Goal: Find specific page/section: Find specific page/section

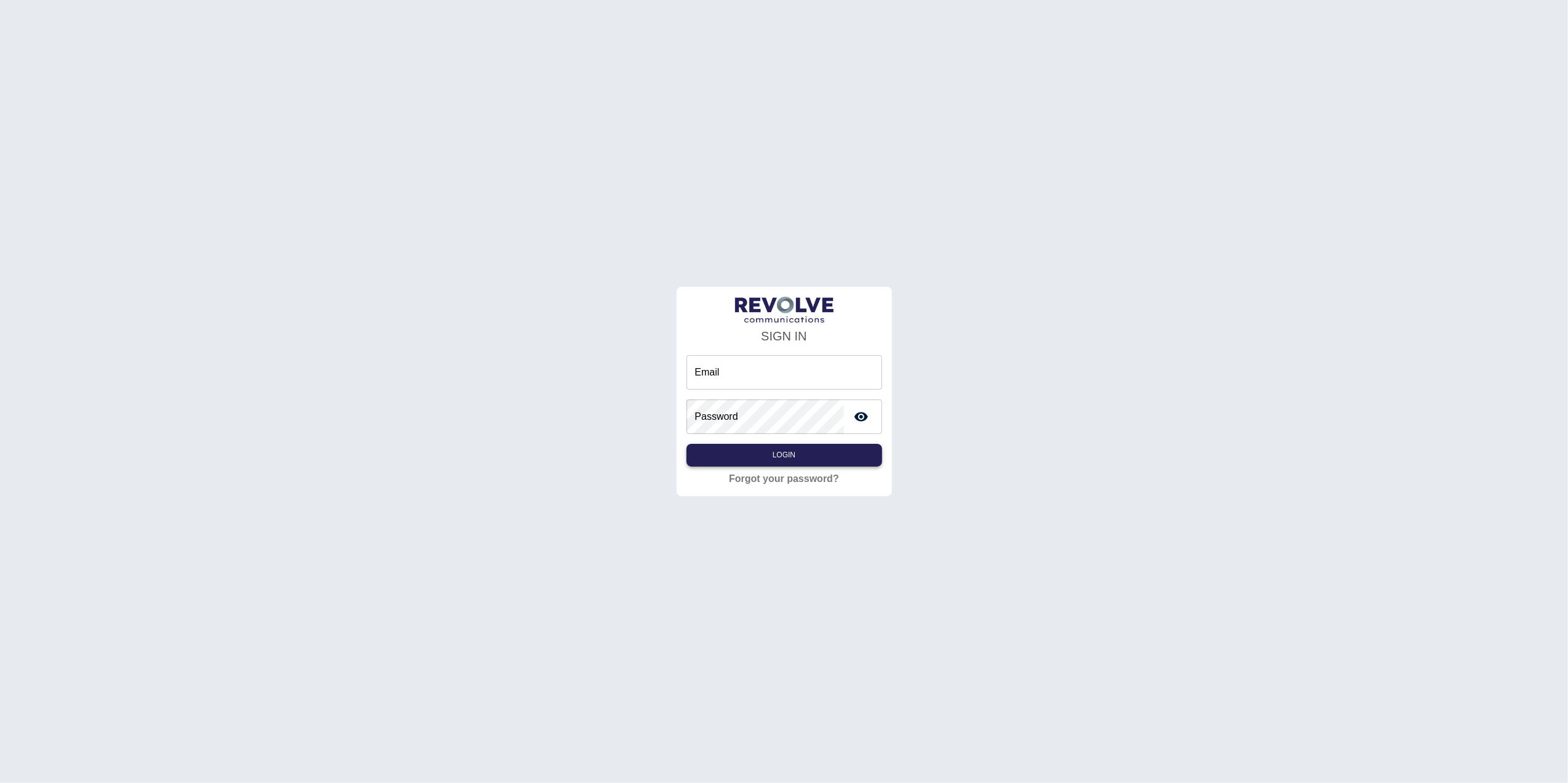
type input "**********"
click at [831, 461] on button "Login" at bounding box center [784, 455] width 195 height 23
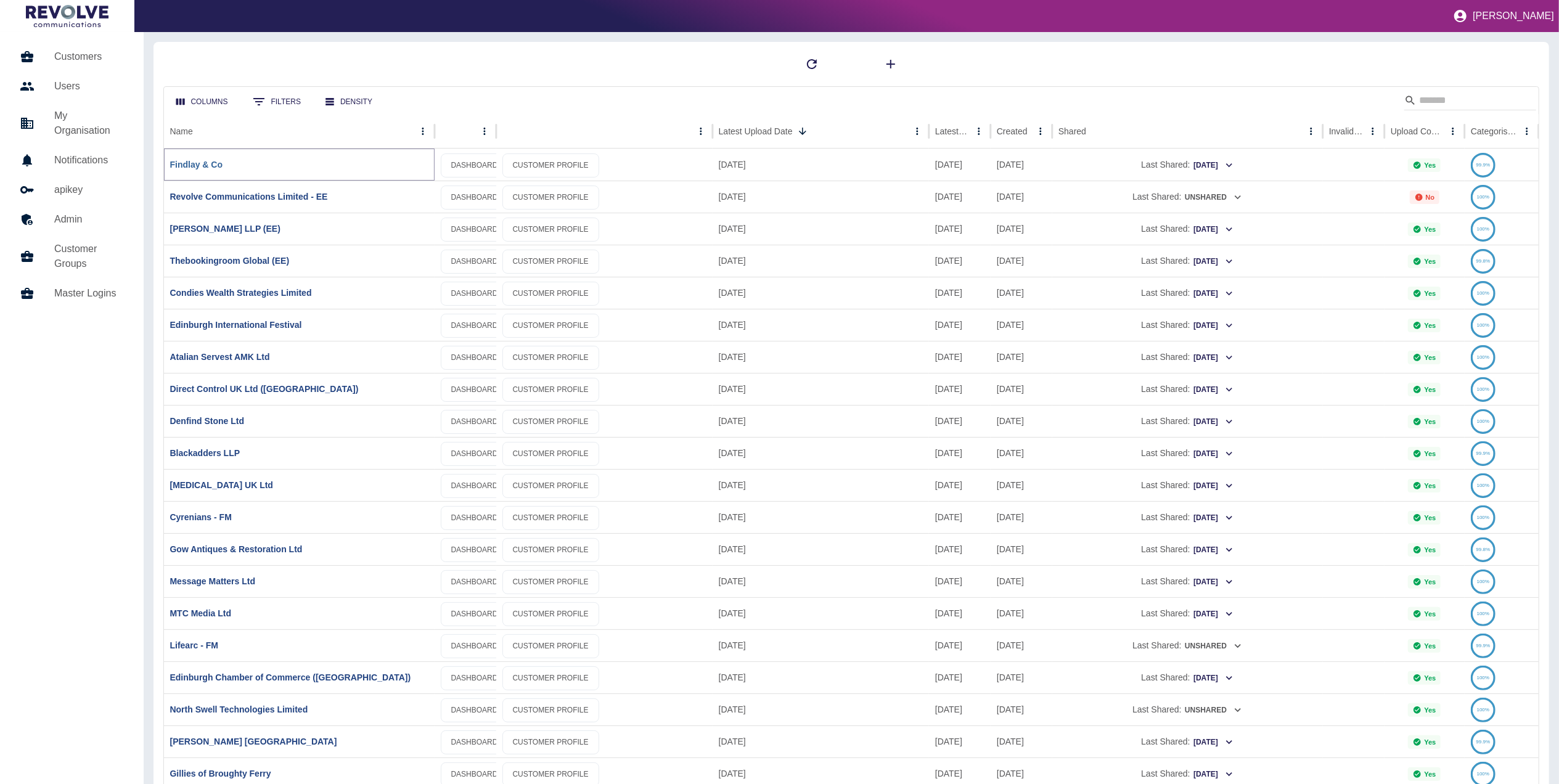
click at [196, 166] on link "Findlay & Co" at bounding box center [197, 164] width 53 height 10
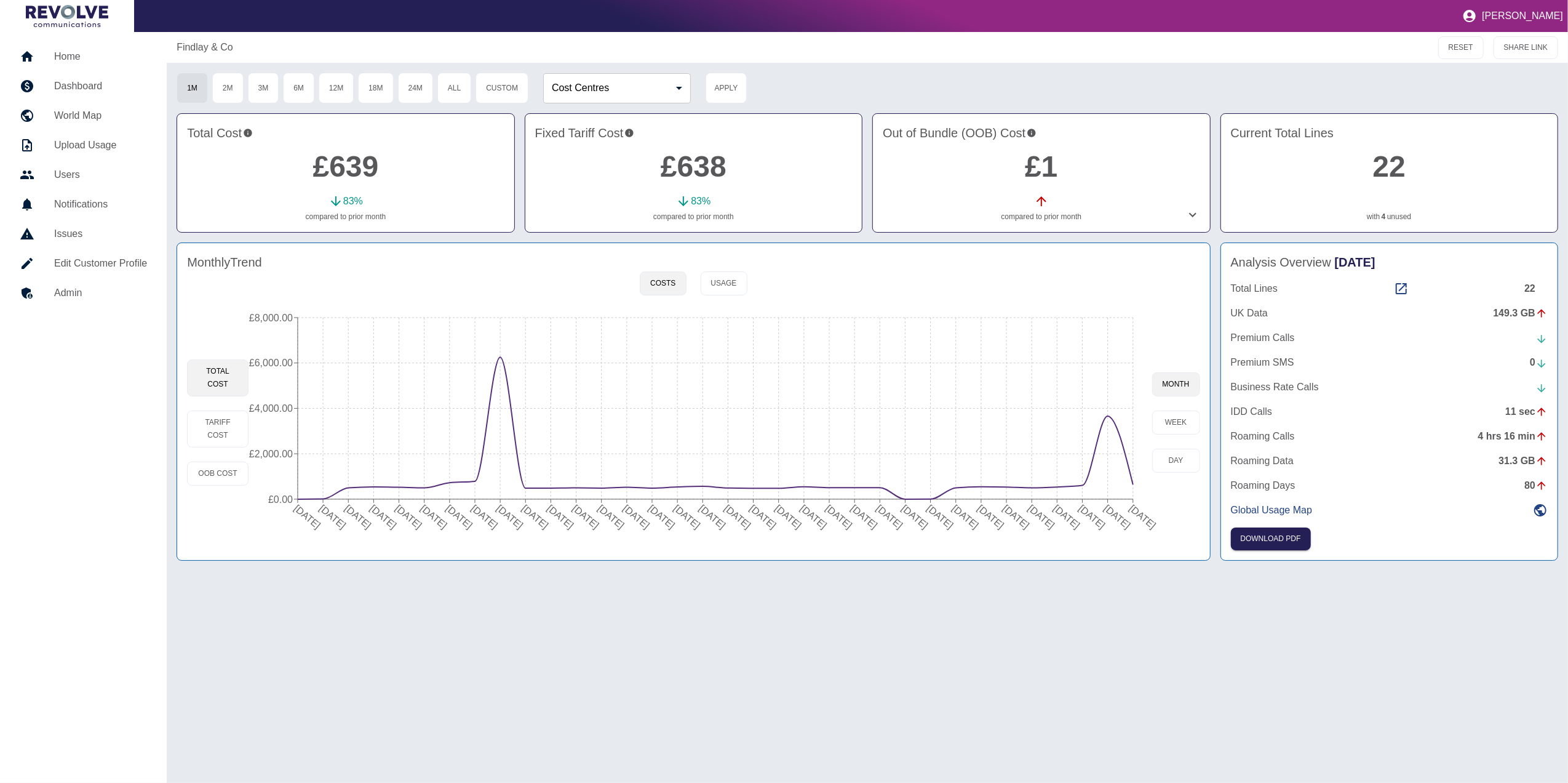
click at [1144, 649] on div "Findlay & Co RESET SHARE LINK 1M 2M 3M 6M 12M 18M 24M All Custom Cost Centres ​…" at bounding box center [867, 407] width 1401 height 751
click at [75, 45] on link "Home" at bounding box center [83, 56] width 147 height 29
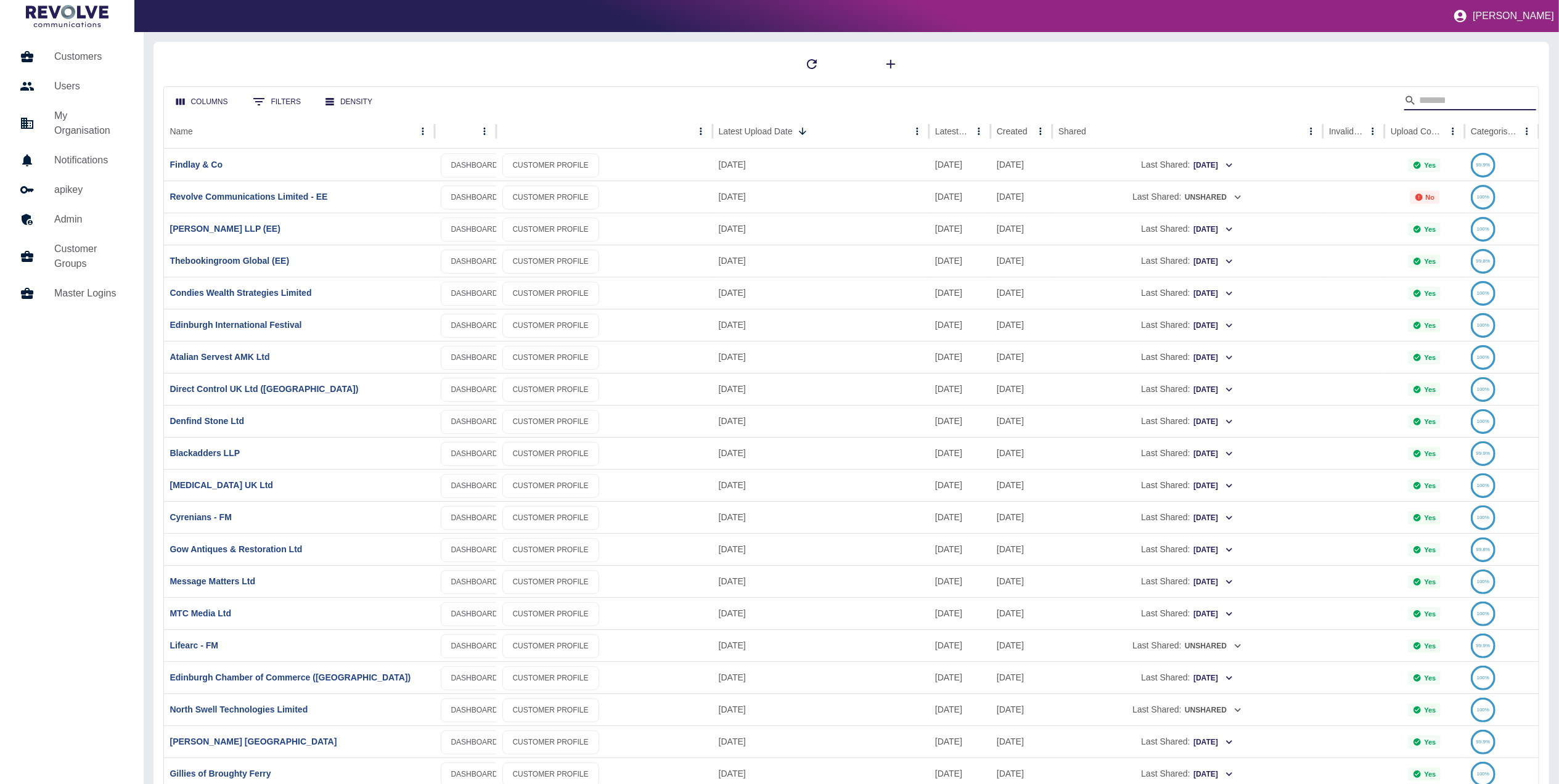
click at [1466, 91] on input "Search" at bounding box center [1468, 101] width 99 height 20
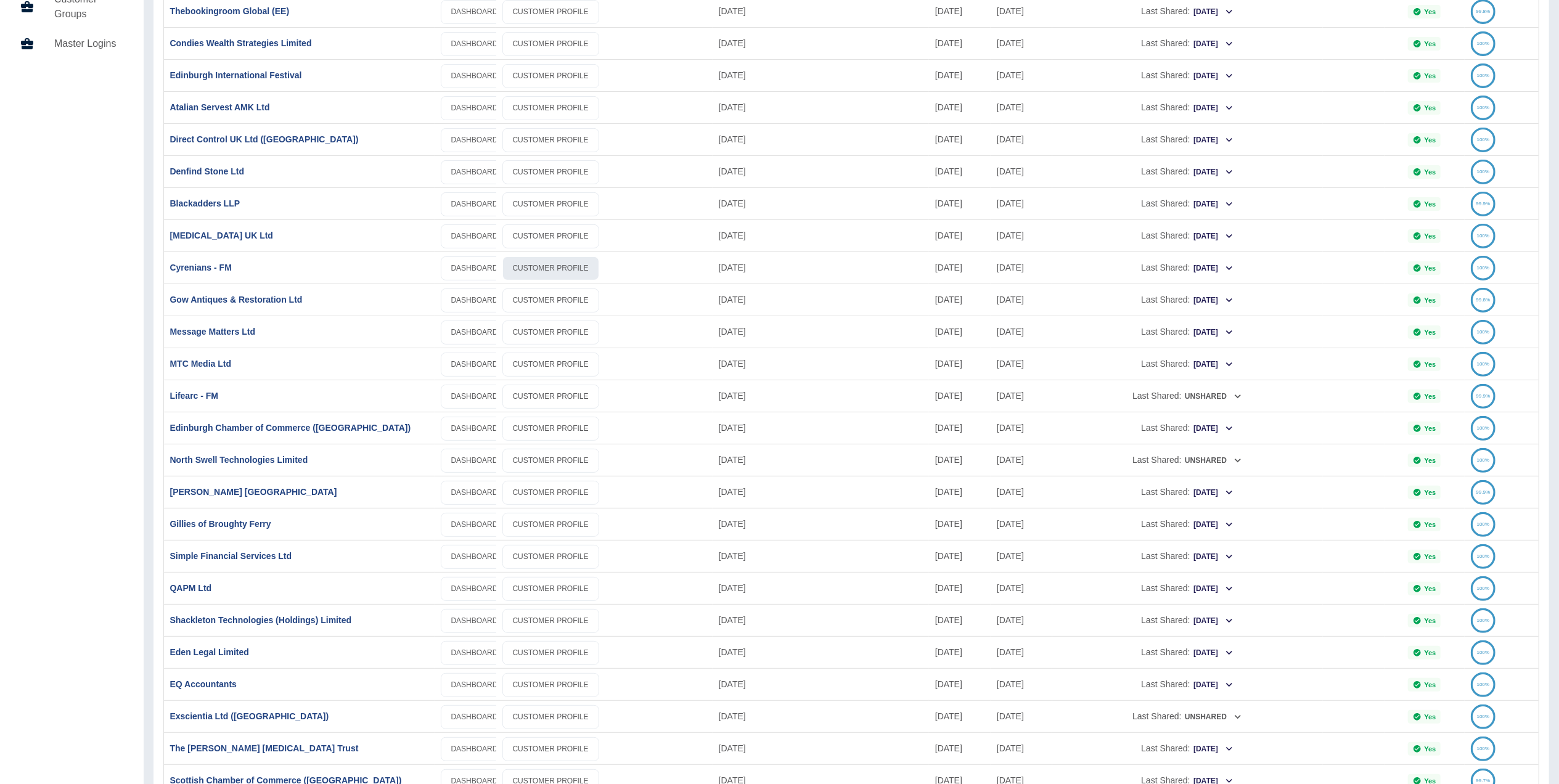
scroll to position [250, 0]
click at [220, 524] on link "Gillies of Broughty Ferry" at bounding box center [221, 522] width 101 height 10
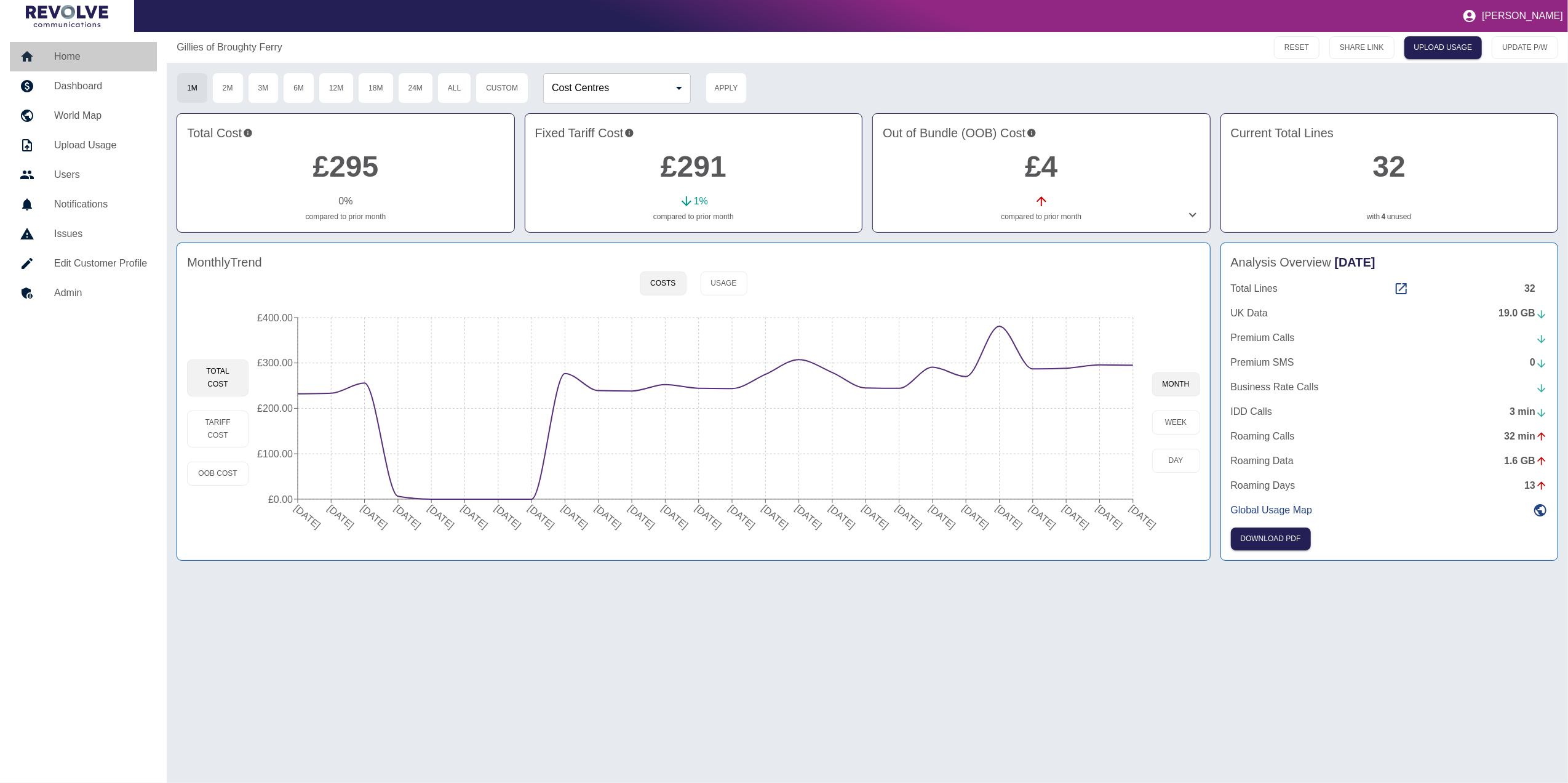
click at [101, 60] on h5 "Home" at bounding box center [100, 56] width 93 height 15
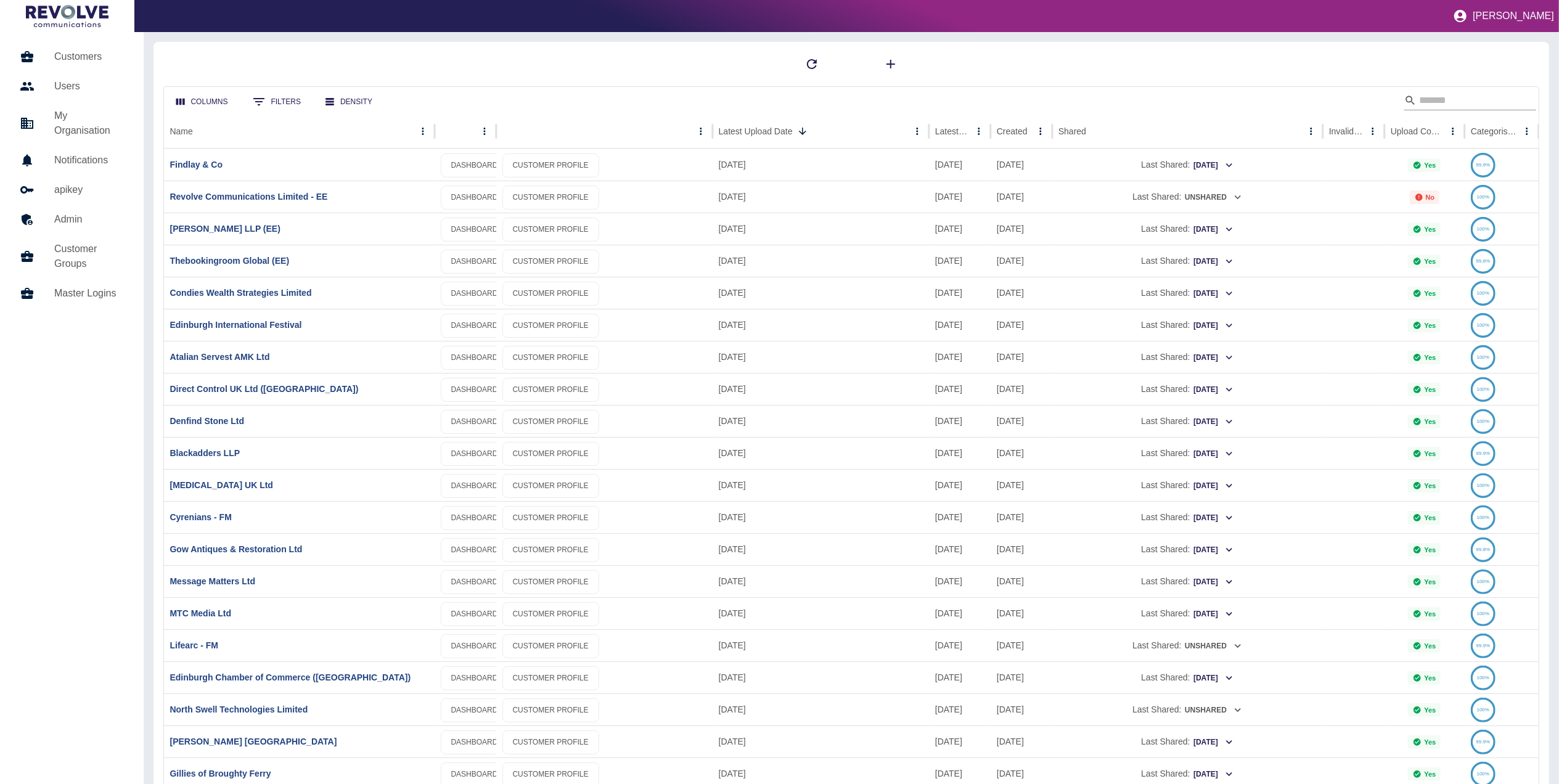
click at [1455, 100] on input "Search" at bounding box center [1468, 101] width 99 height 20
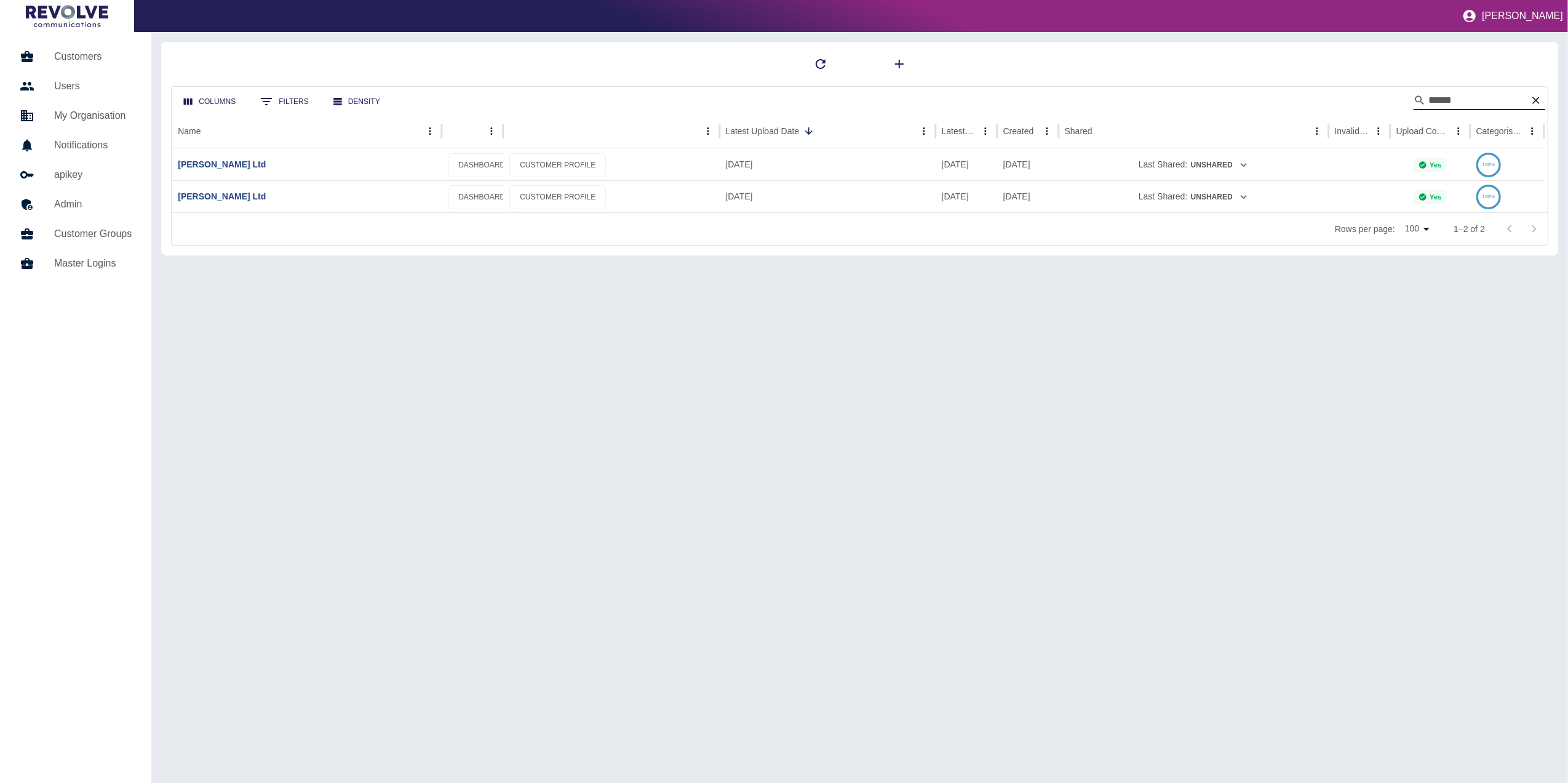
type input "*****"
click at [229, 204] on div "[PERSON_NAME] Ltd" at bounding box center [306, 196] width 270 height 32
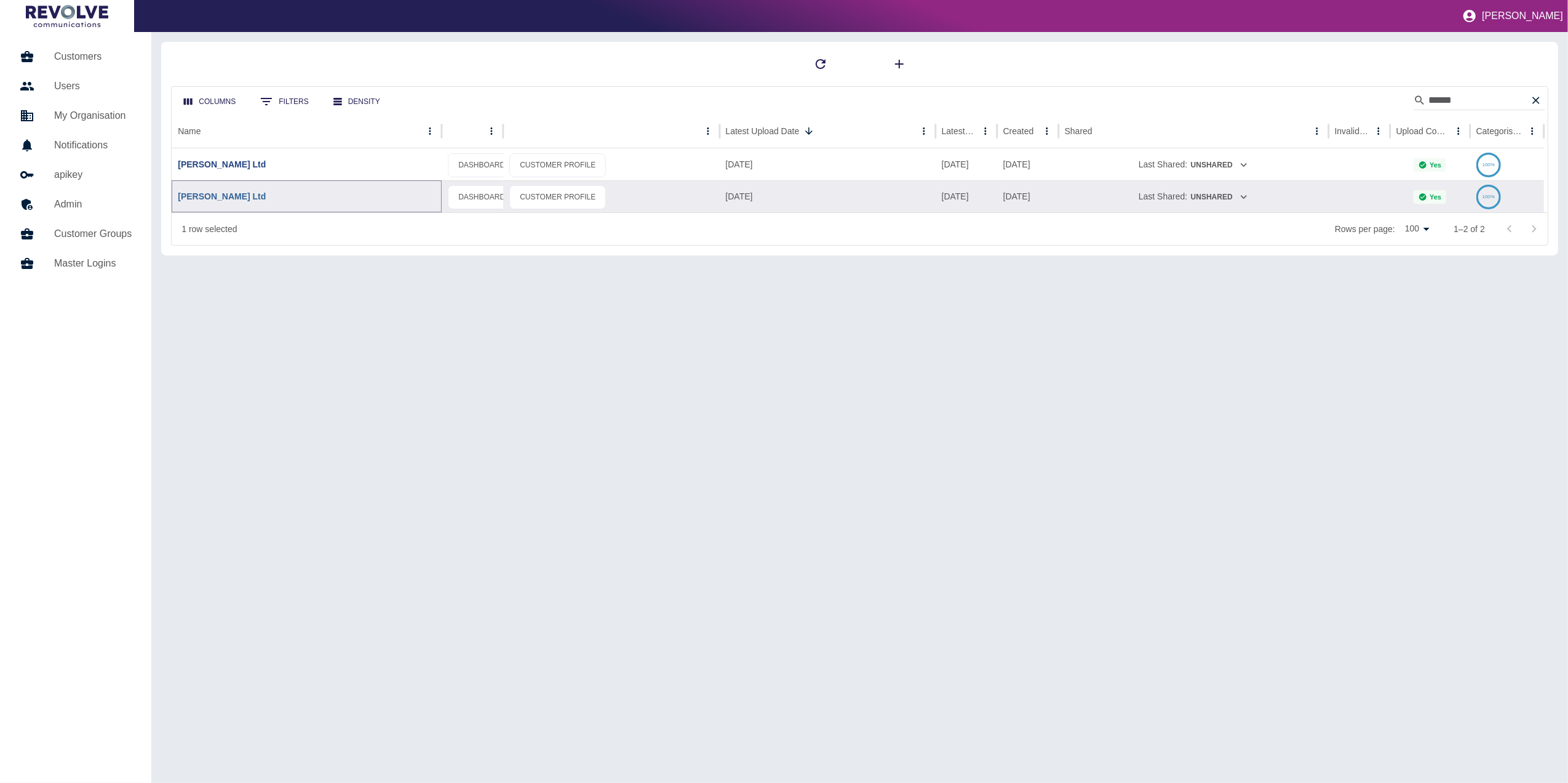
click at [234, 198] on link "[PERSON_NAME] Ltd" at bounding box center [221, 196] width 88 height 10
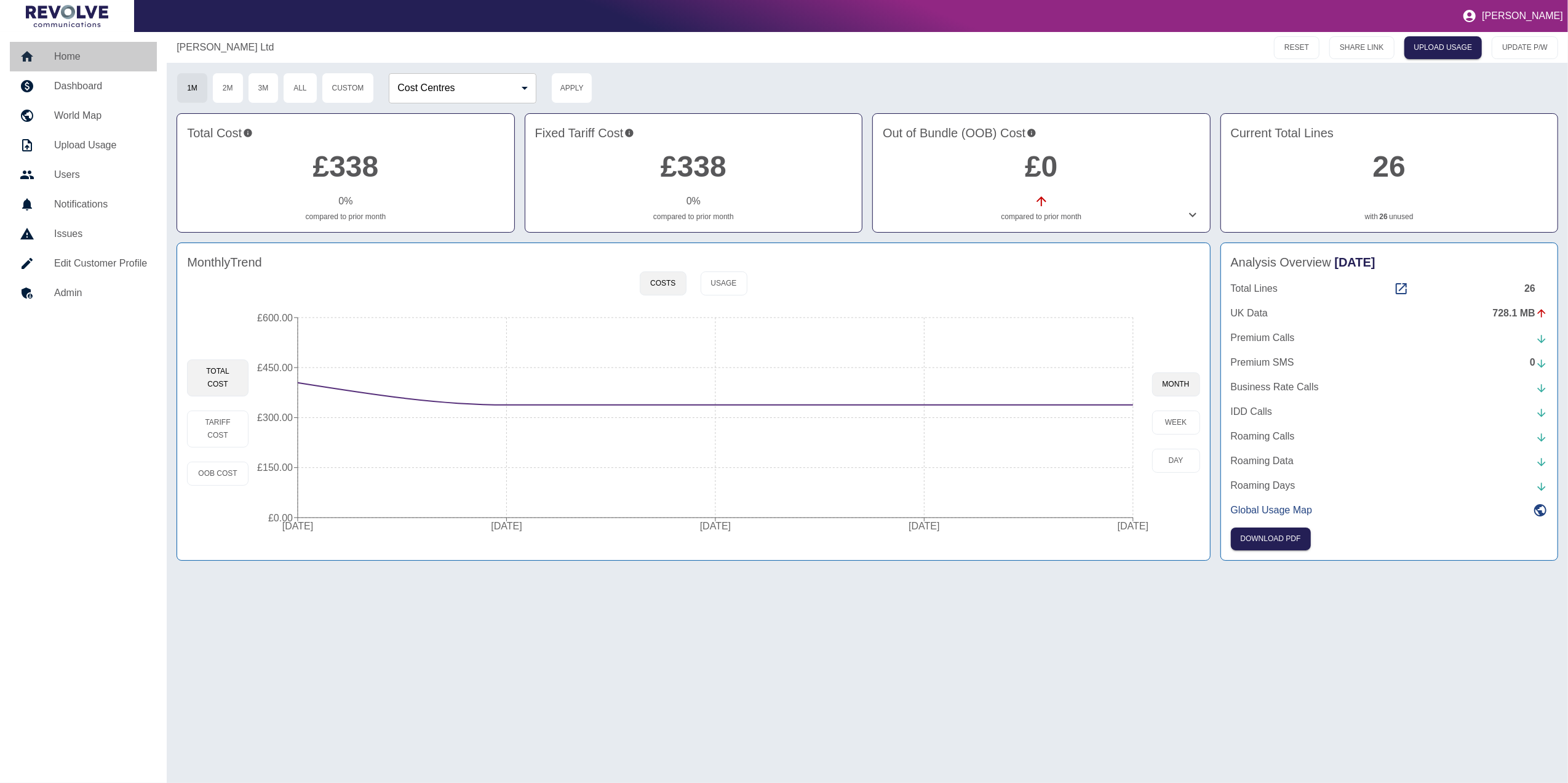
click at [67, 44] on link "Home" at bounding box center [83, 56] width 147 height 29
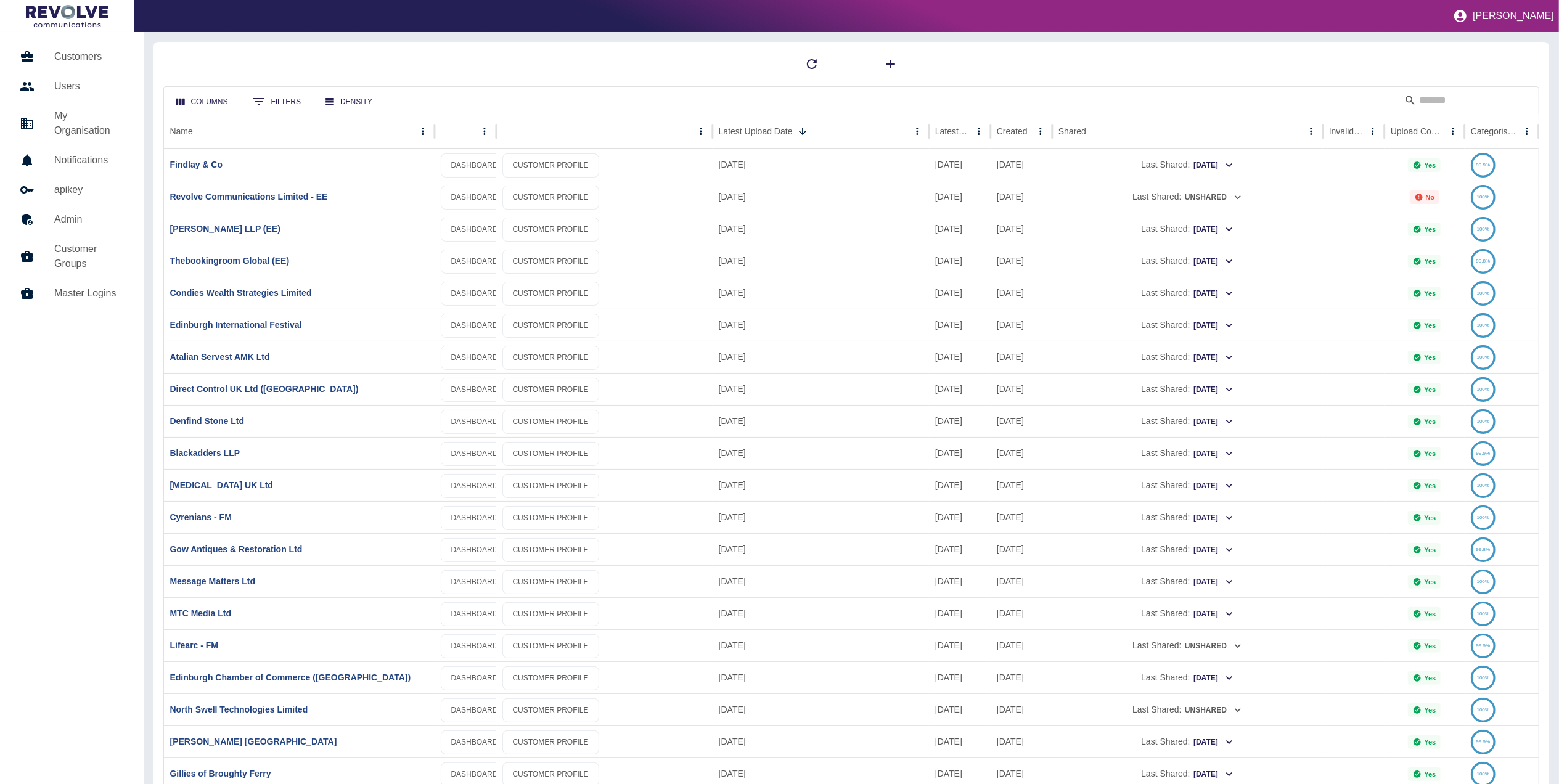
click at [1470, 99] on input "Search" at bounding box center [1468, 101] width 99 height 20
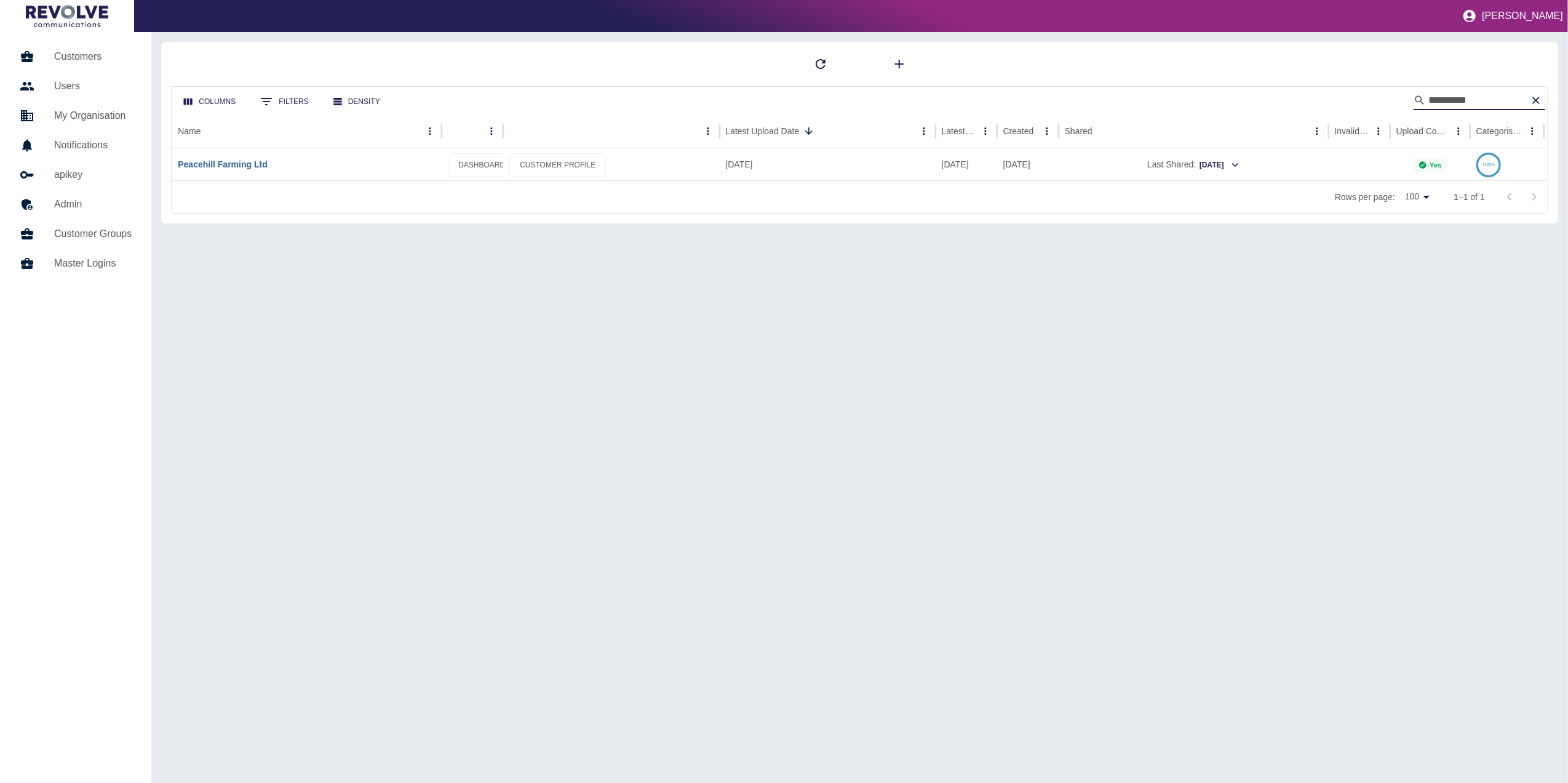
type input "*********"
click at [225, 165] on link "Peacehill Farming Ltd" at bounding box center [222, 164] width 89 height 10
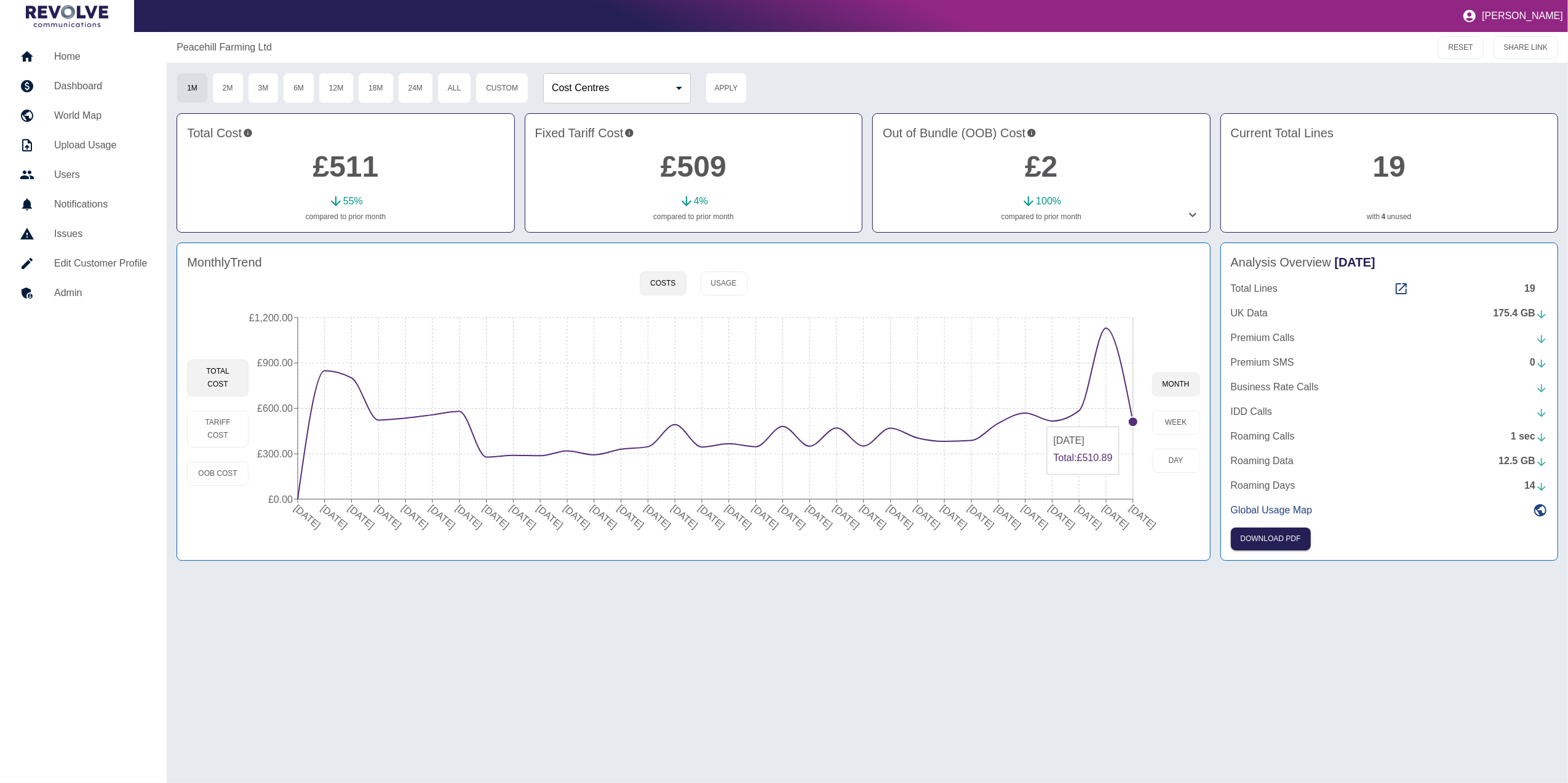
click at [1132, 421] on circle at bounding box center [1133, 421] width 10 height 10
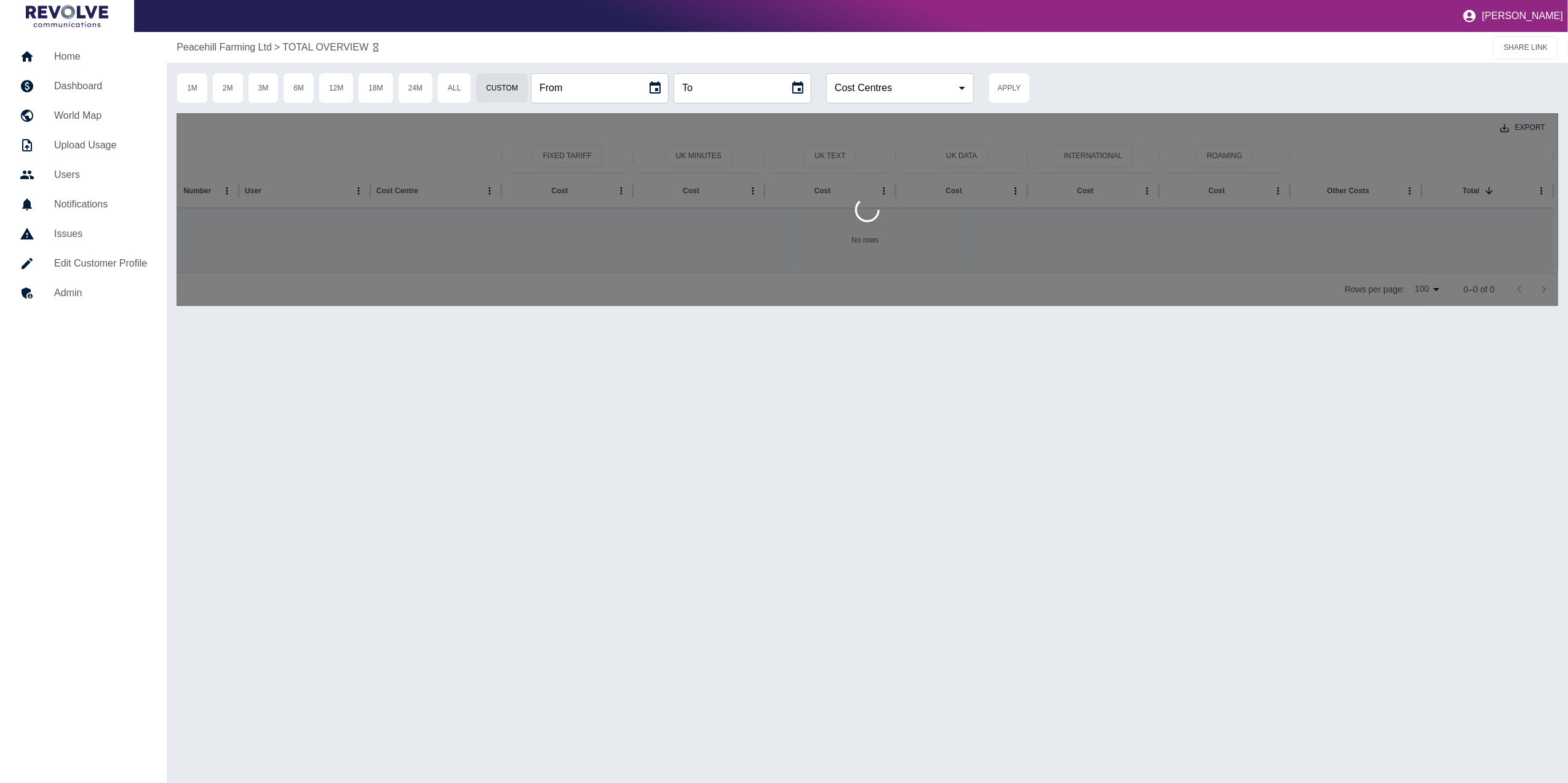
type input "**********"
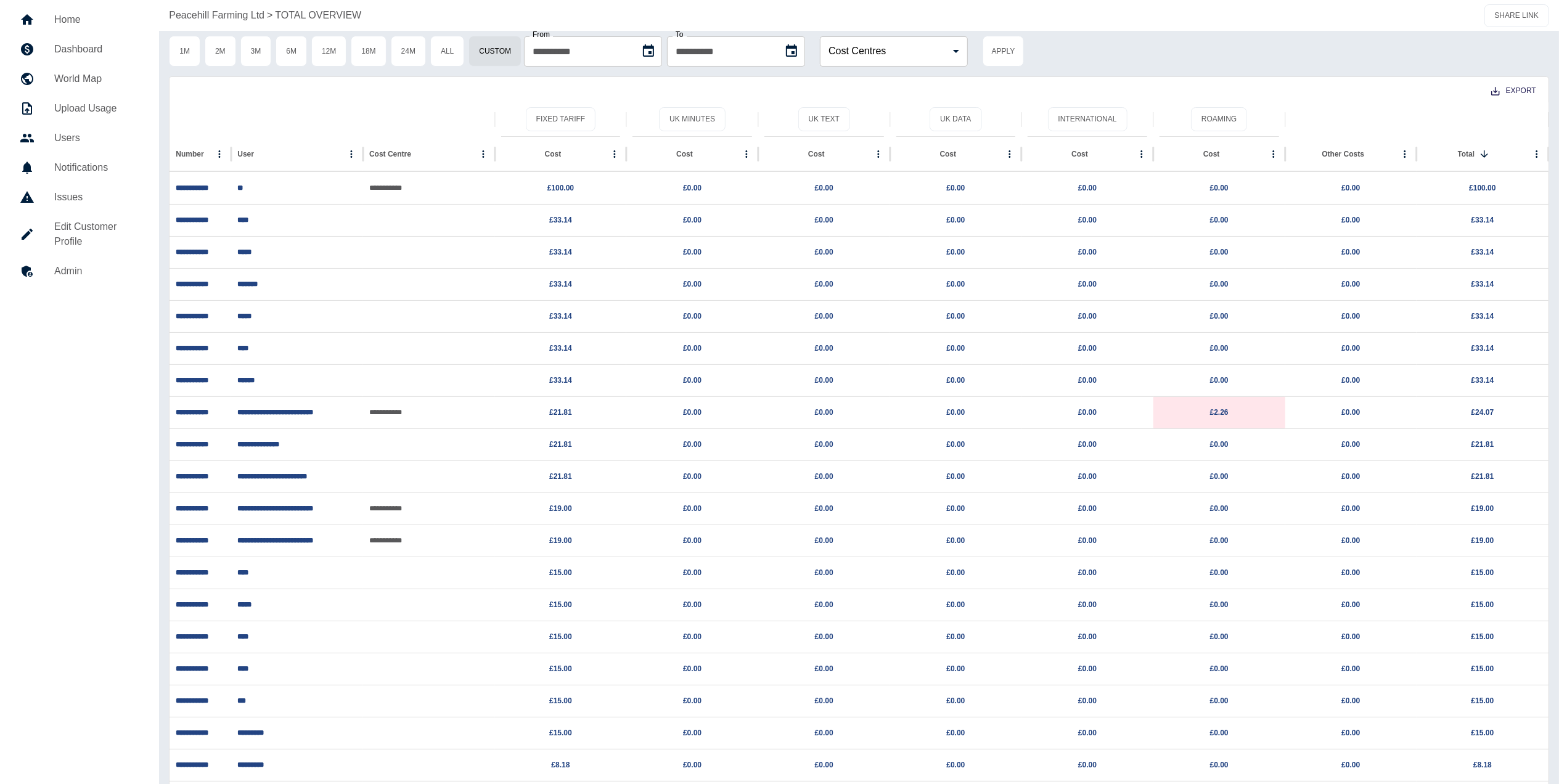
scroll to position [38, 0]
click at [87, 47] on h5 "Dashboard" at bounding box center [97, 48] width 85 height 15
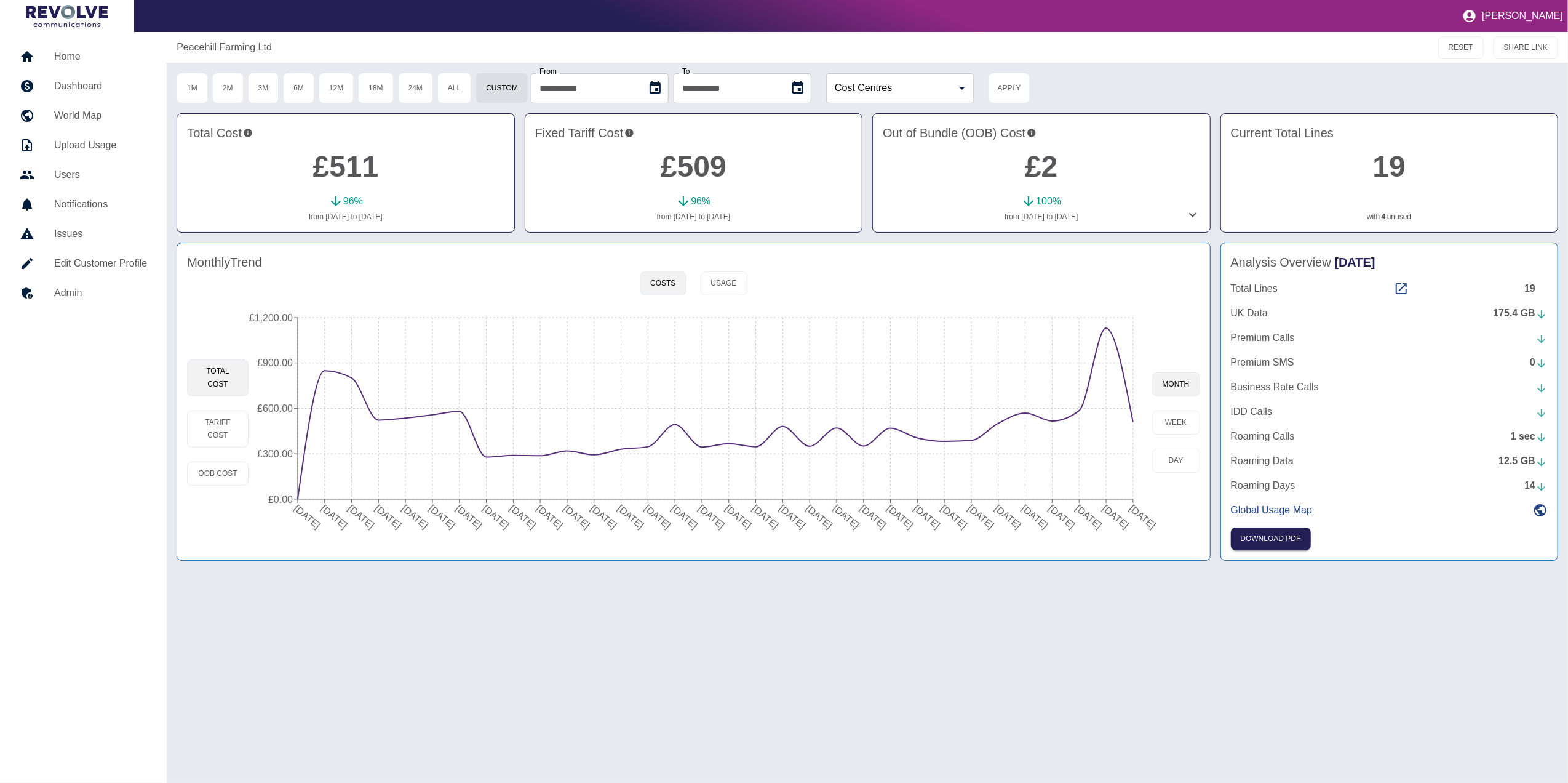
click at [69, 64] on link "Home" at bounding box center [83, 56] width 147 height 29
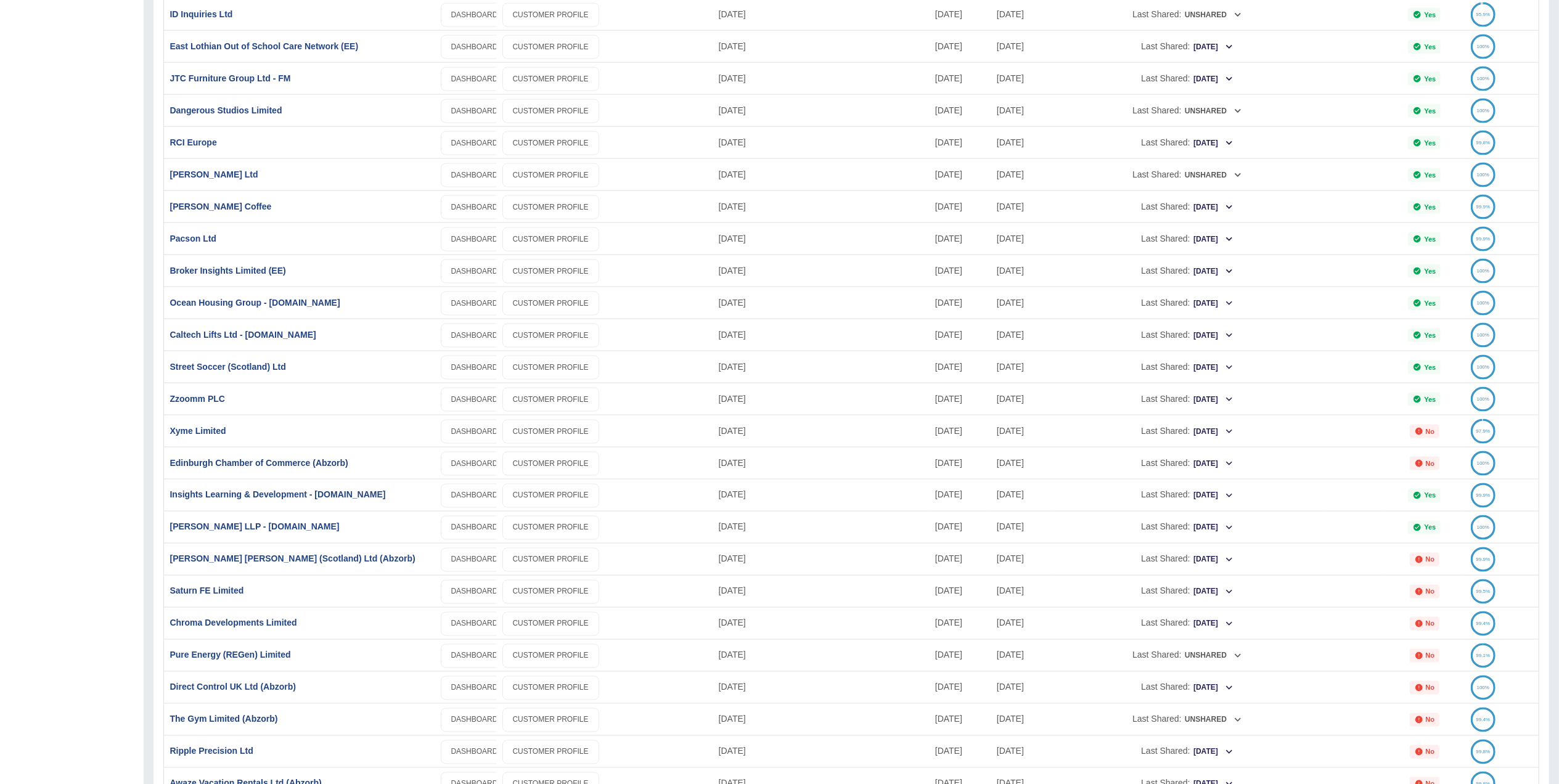
scroll to position [1883, 0]
